Goal: Task Accomplishment & Management: Manage account settings

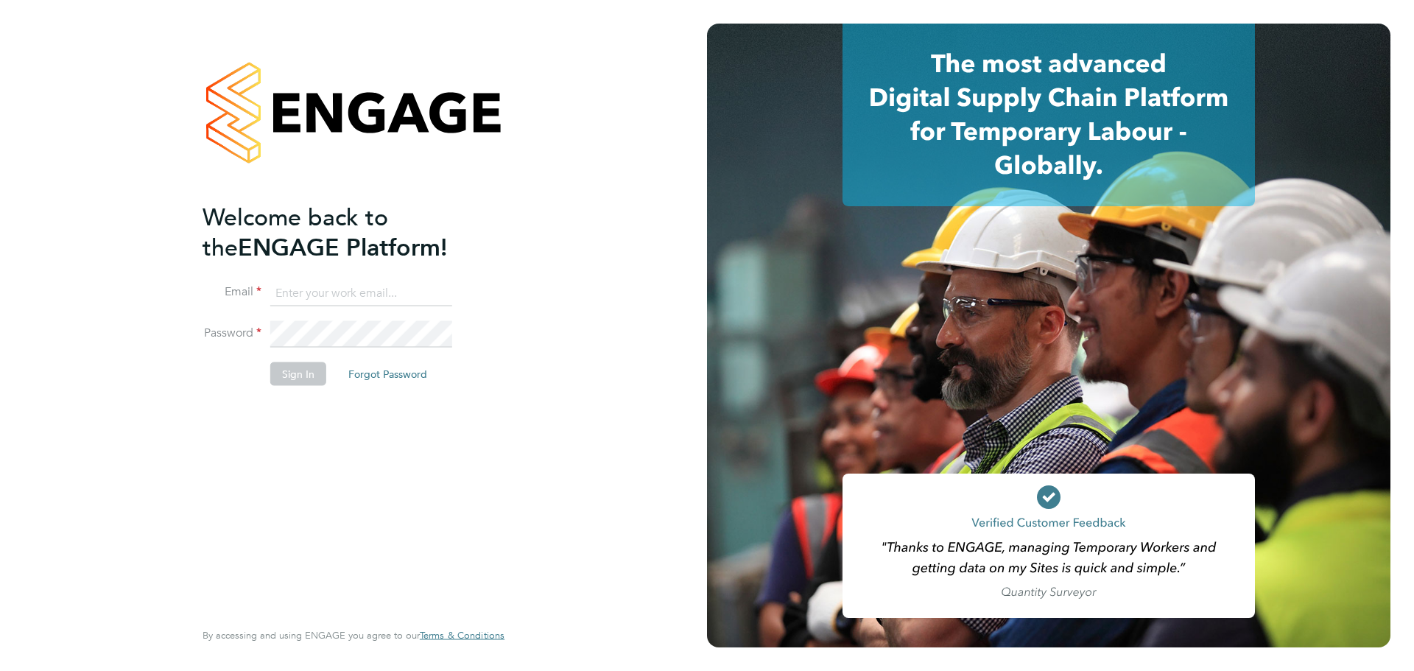
type input "Kirsty.collins@uk.g4s.com"
click at [300, 372] on button "Sign In" at bounding box center [298, 374] width 56 height 24
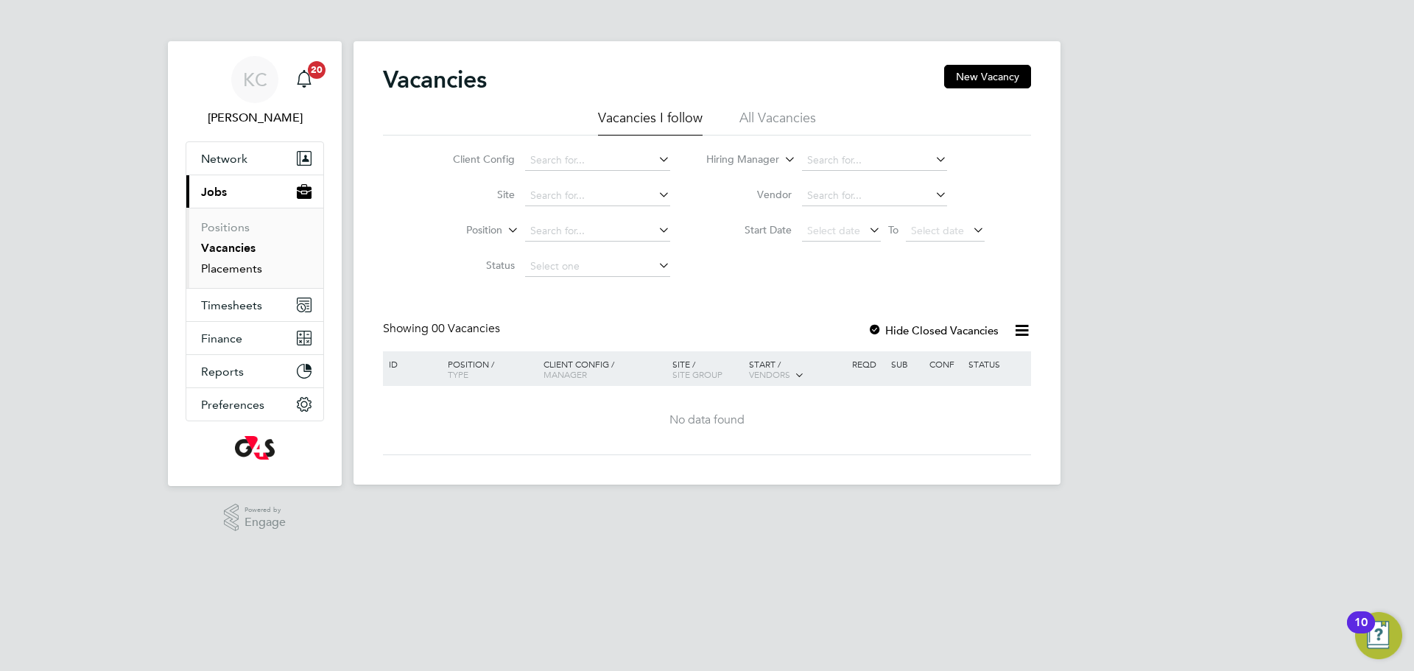
click at [212, 261] on link "Placements" at bounding box center [231, 268] width 61 height 14
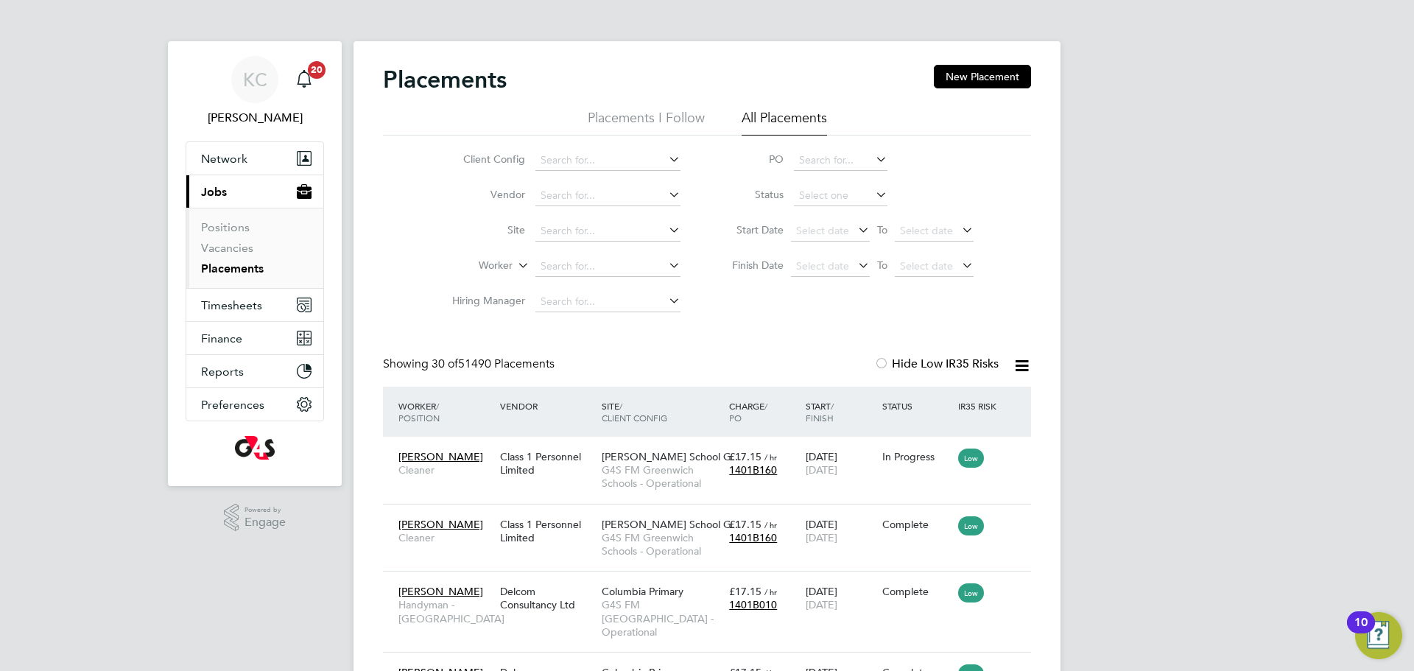
click at [647, 121] on li "Placements I Follow" at bounding box center [646, 122] width 117 height 27
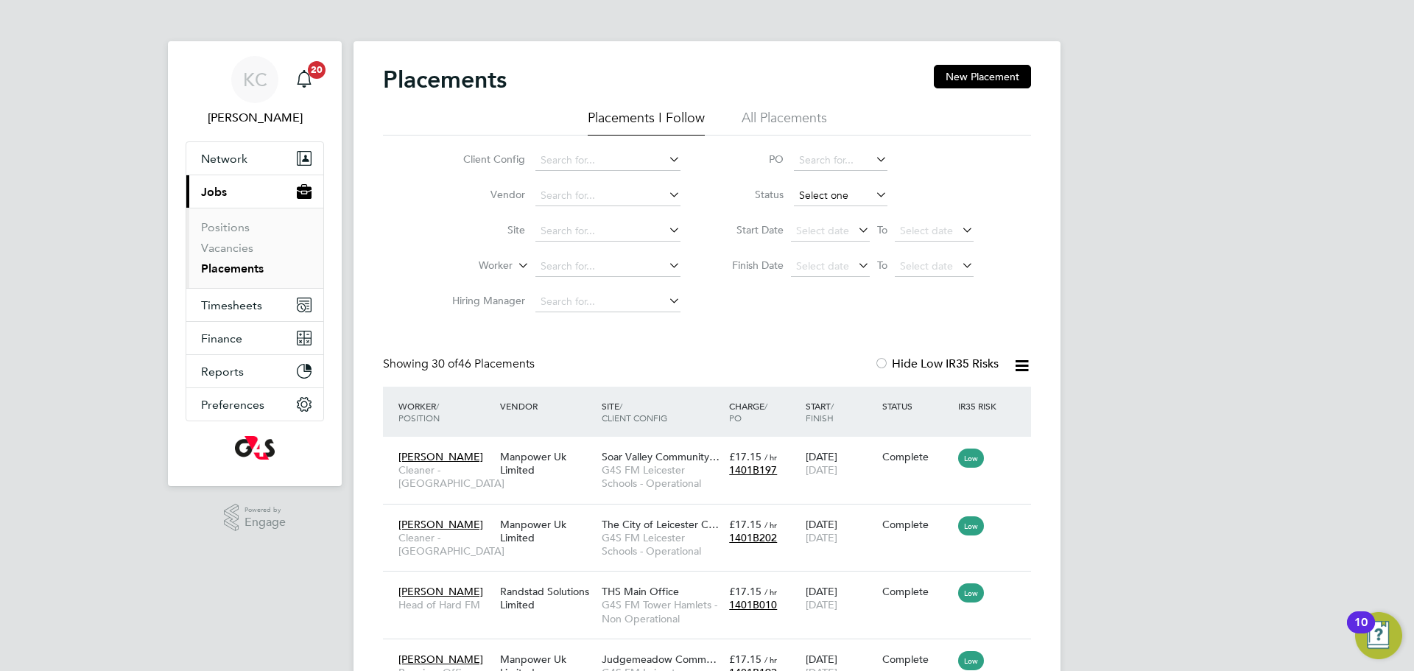
click at [835, 197] on input at bounding box center [841, 196] width 94 height 21
click at [834, 220] on li "Active" at bounding box center [840, 215] width 95 height 19
type input "Active"
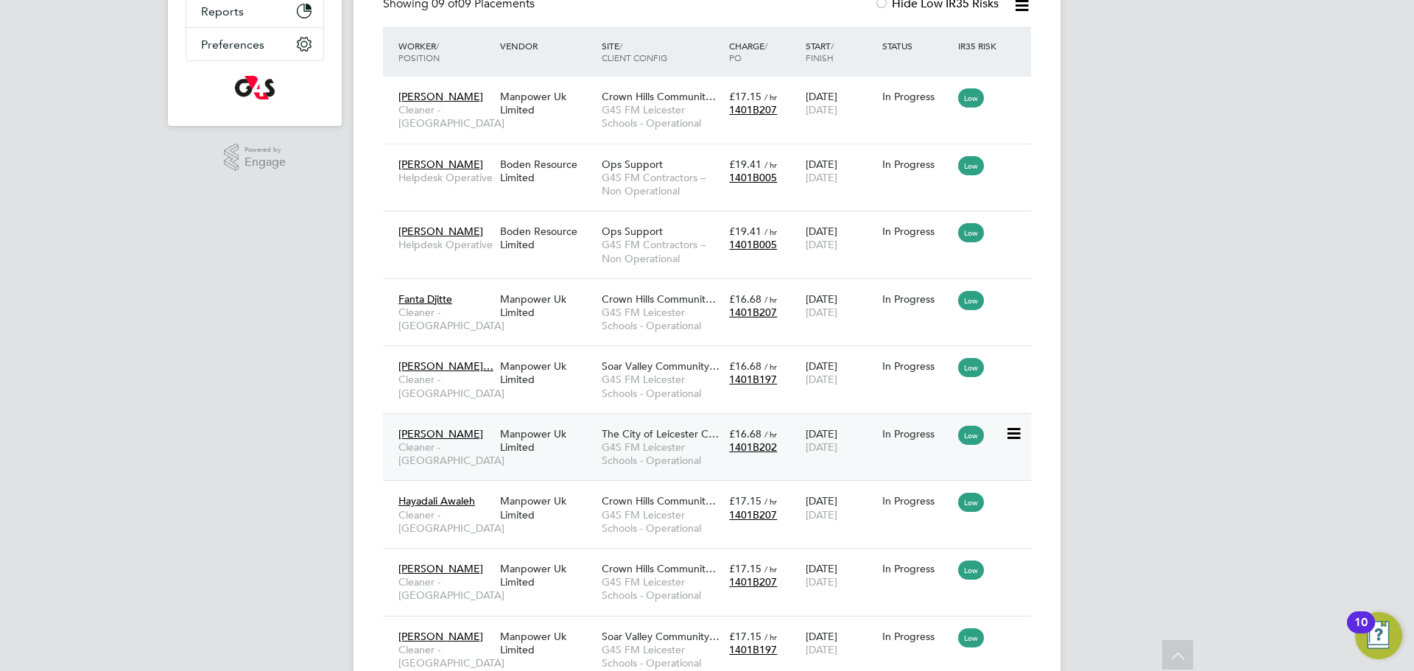
click at [569, 443] on div "Manpower Uk Limited" at bounding box center [547, 440] width 102 height 41
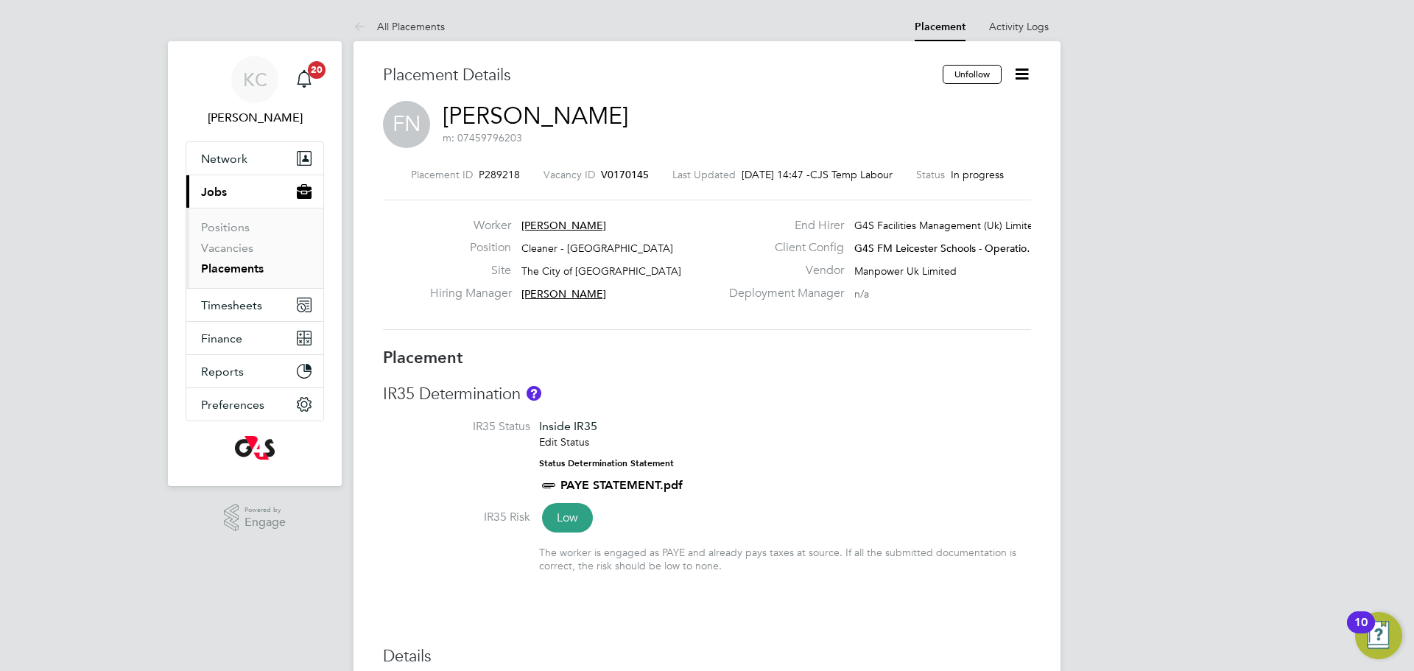
click at [1022, 71] on icon at bounding box center [1022, 74] width 18 height 18
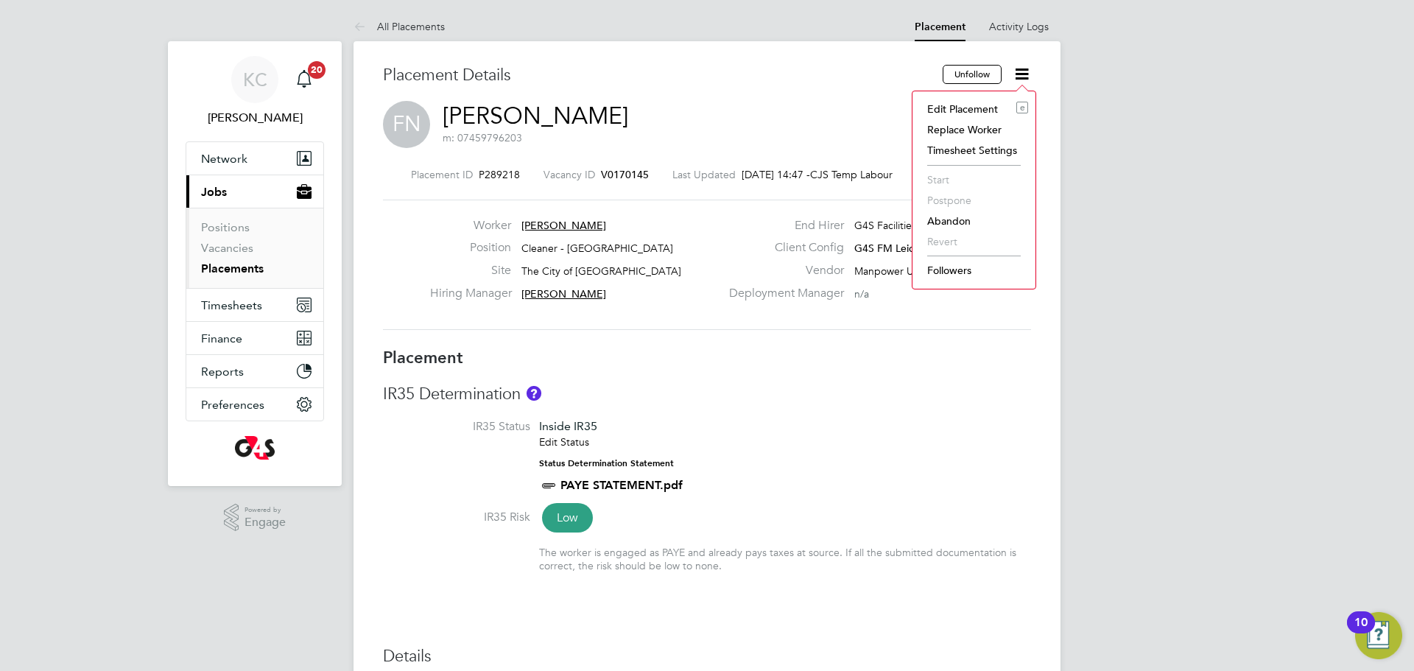
click at [954, 110] on li "Edit Placement e" at bounding box center [974, 109] width 108 height 21
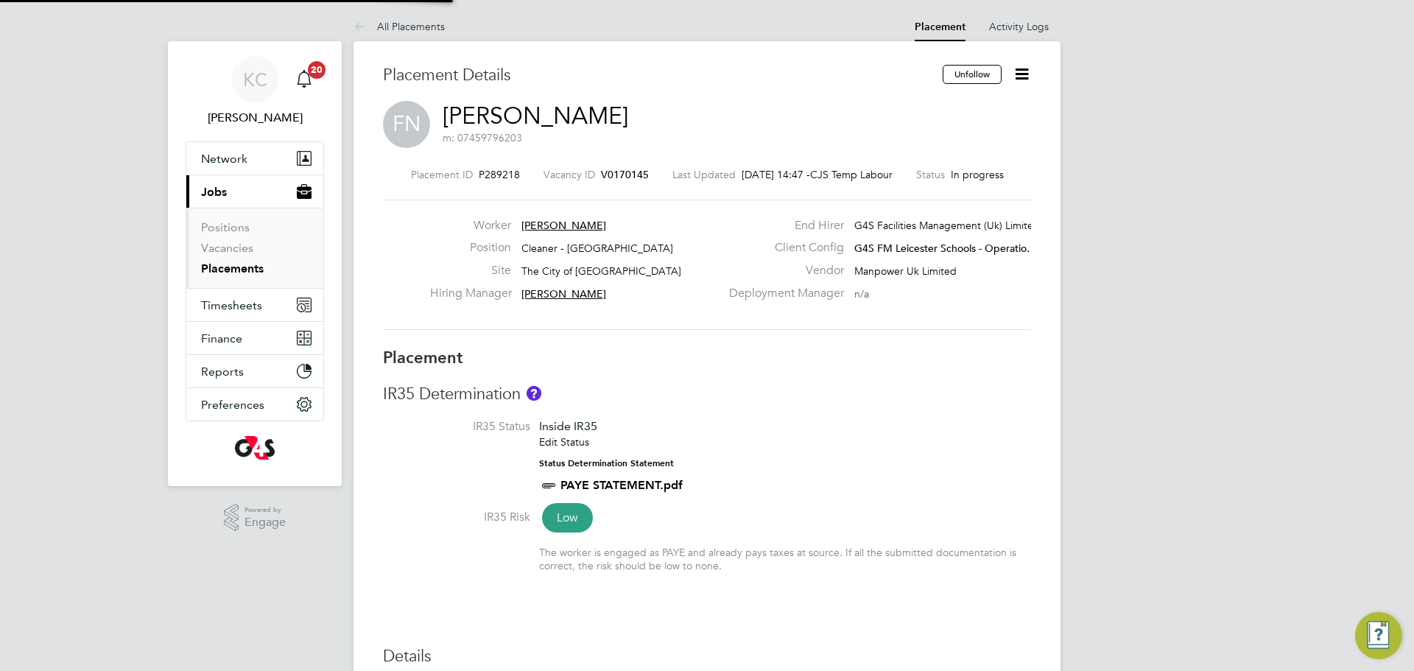
type input "[PERSON_NAME]"
type input "[DATE]"
type input "15:30"
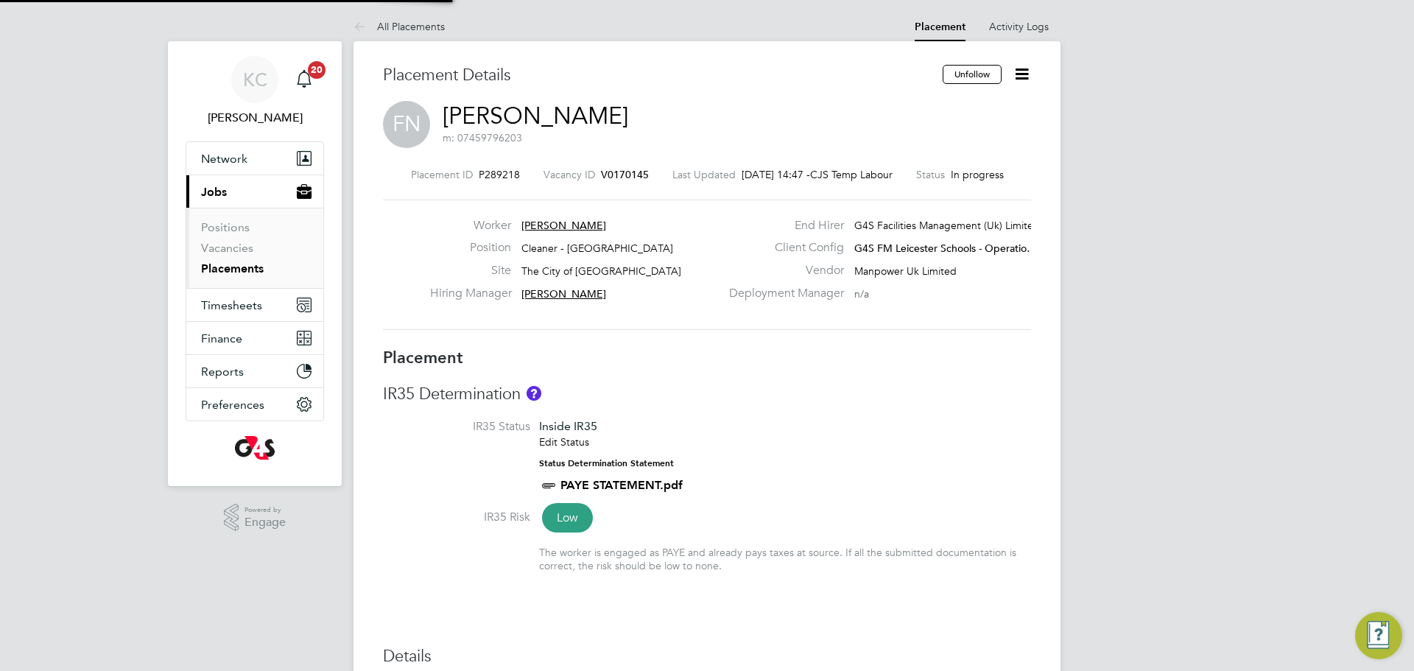
type input "19:30"
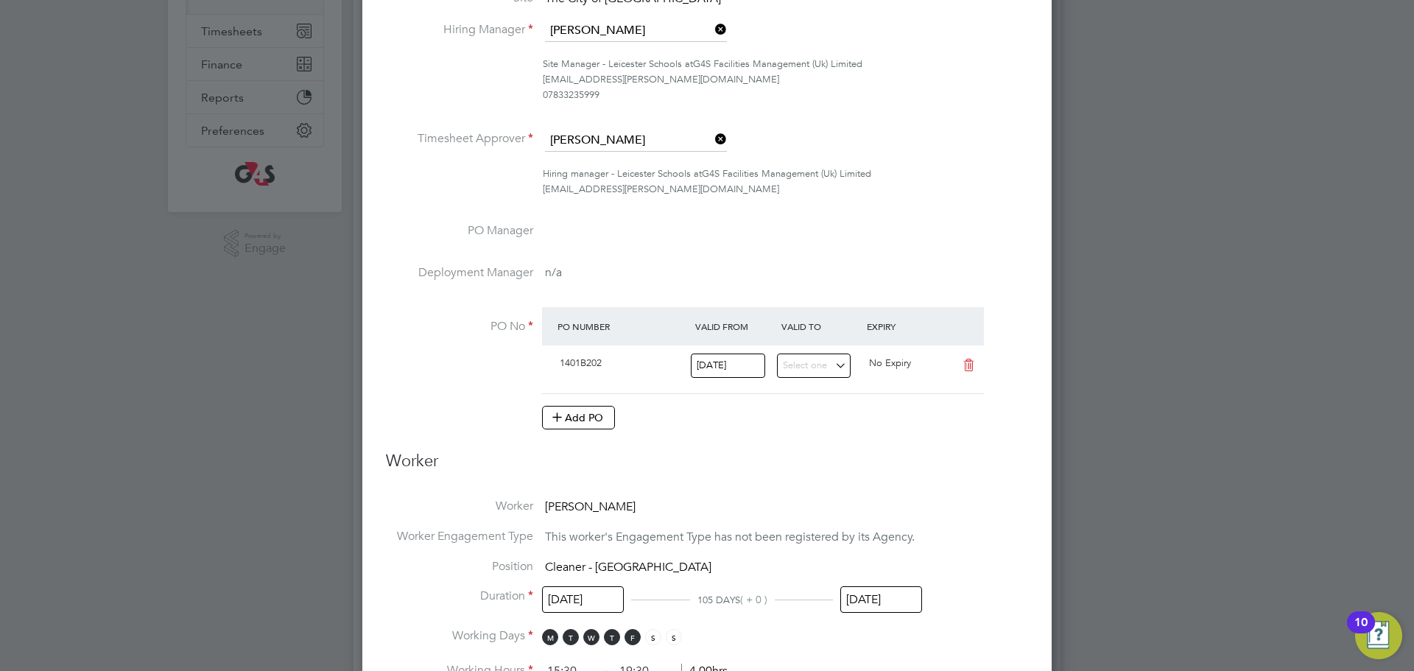
click at [907, 595] on input "[DATE]" at bounding box center [881, 599] width 82 height 27
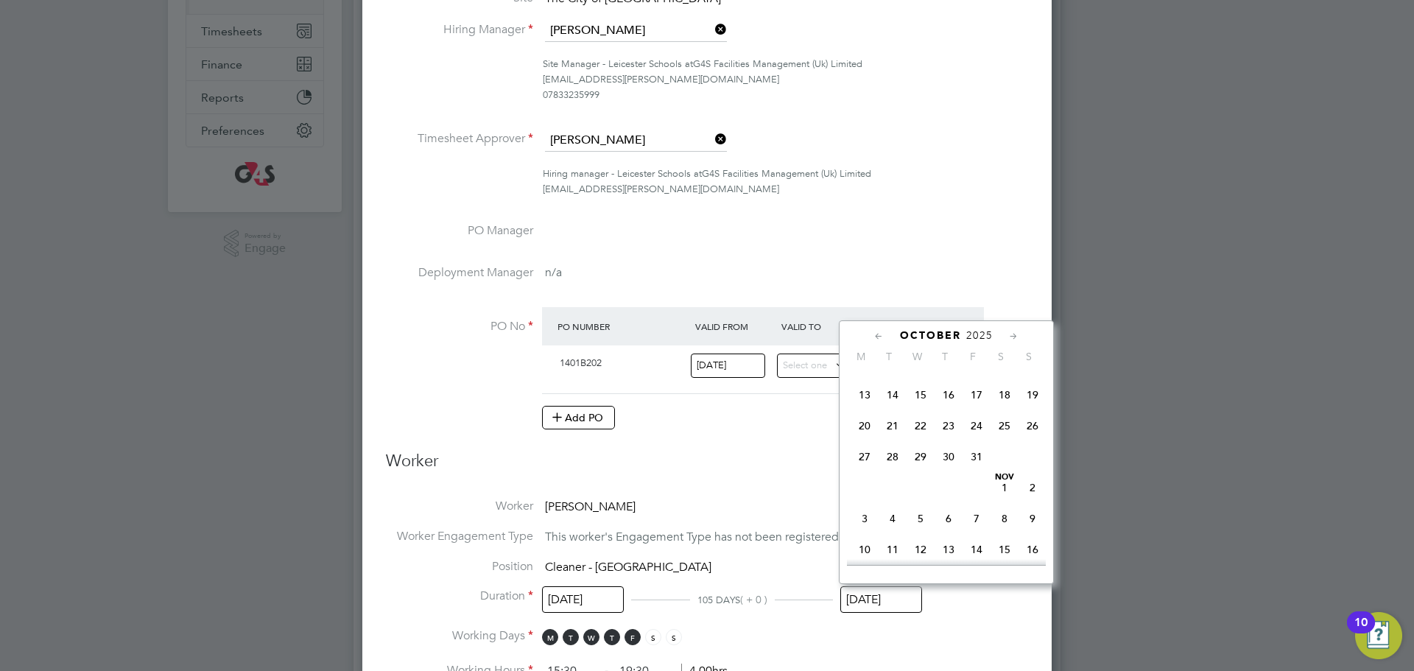
click at [974, 440] on span "24" at bounding box center [977, 426] width 28 height 28
type input "[DATE]"
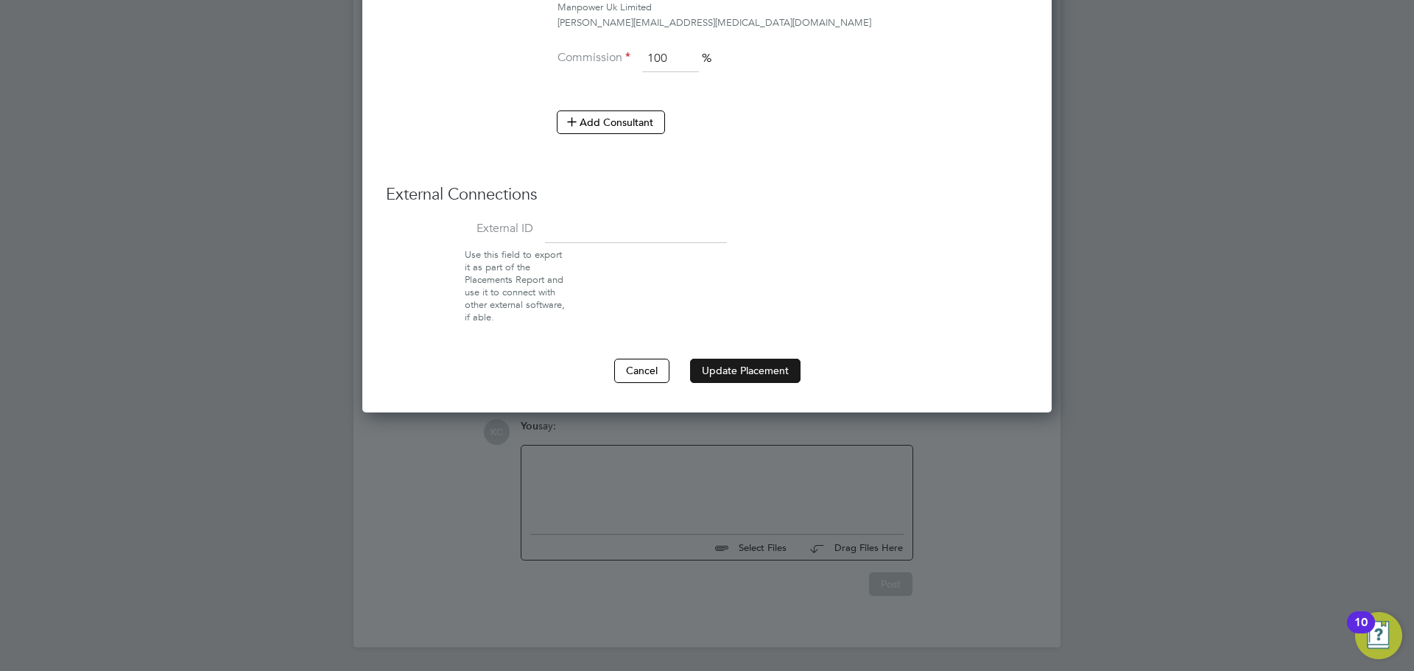
click at [723, 359] on button "Update Placement" at bounding box center [745, 371] width 110 height 24
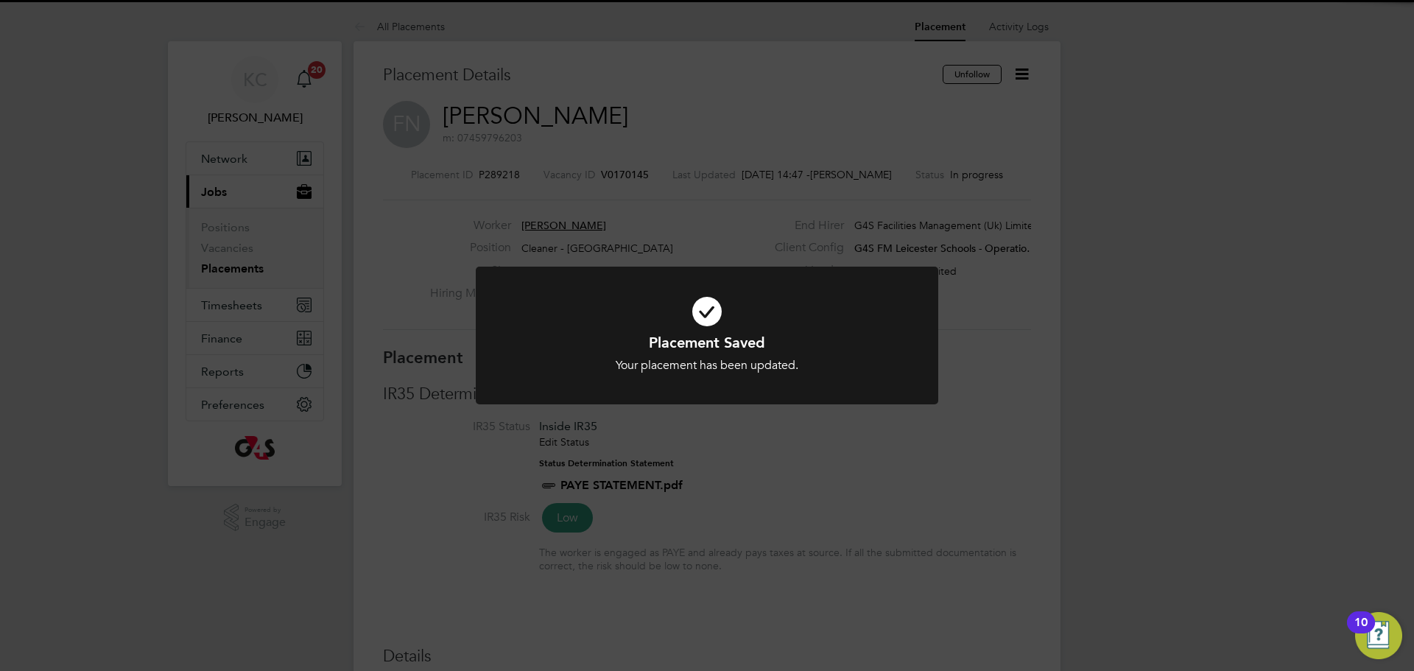
click at [977, 379] on div "Placement Saved Your placement has been updated. Cancel Okay" at bounding box center [707, 335] width 1414 height 671
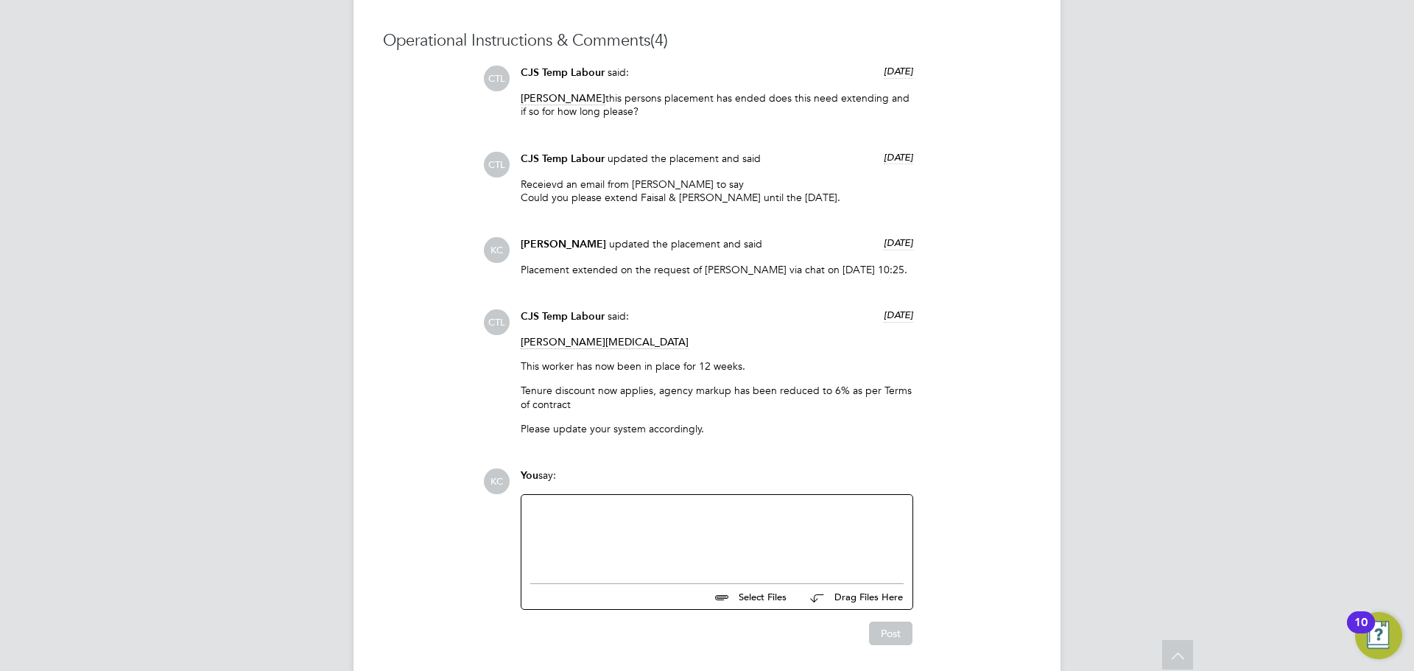
click at [570, 565] on div at bounding box center [716, 535] width 373 height 63
click at [899, 645] on button "Post" at bounding box center [890, 634] width 43 height 24
